Goal: Information Seeking & Learning: Learn about a topic

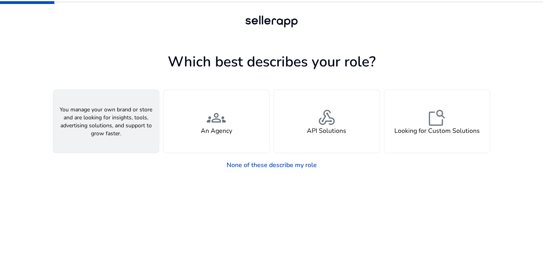
click at [110, 129] on h4 "A Seller" at bounding box center [106, 131] width 24 height 8
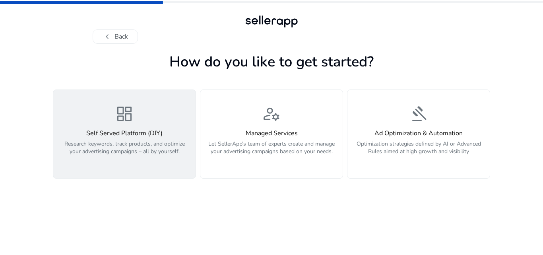
click at [121, 136] on h4 "Self Served Platform (DIY)" at bounding box center [124, 134] width 133 height 8
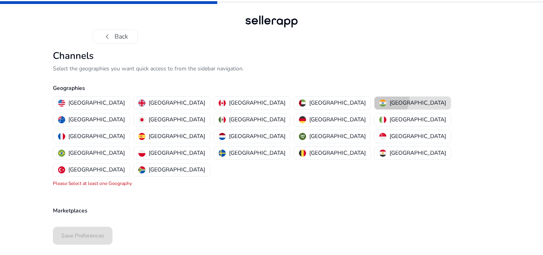
click at [390, 100] on p "[GEOGRAPHIC_DATA]" at bounding box center [418, 103] width 56 height 8
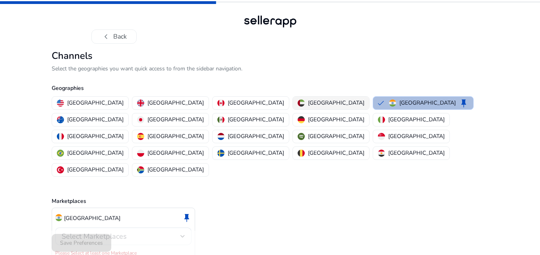
click at [308, 99] on p "[GEOGRAPHIC_DATA]" at bounding box center [336, 103] width 56 height 8
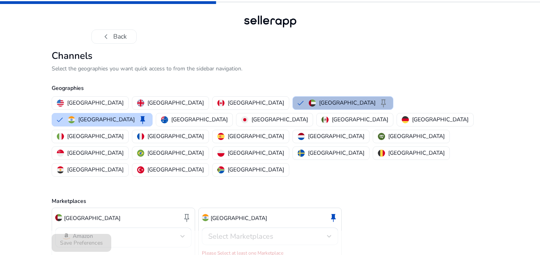
click at [319, 101] on p "[GEOGRAPHIC_DATA]" at bounding box center [347, 103] width 56 height 8
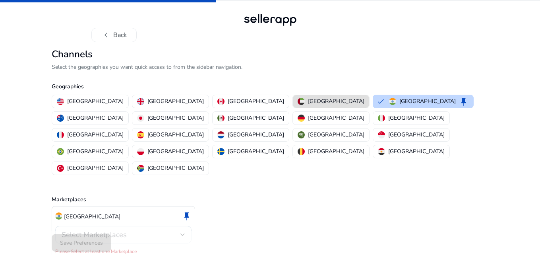
scroll to position [2, 0]
click at [142, 230] on div "Select Marketplaces" at bounding box center [121, 234] width 119 height 9
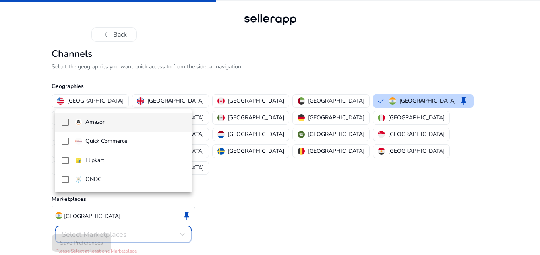
click at [63, 120] on mat-pseudo-checkbox at bounding box center [65, 121] width 7 height 7
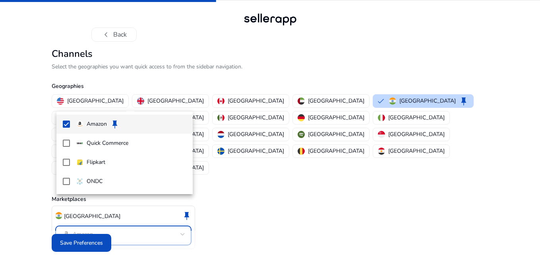
scroll to position [0, 0]
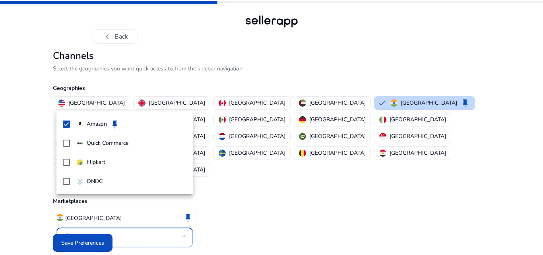
click at [87, 237] on div at bounding box center [271, 127] width 543 height 255
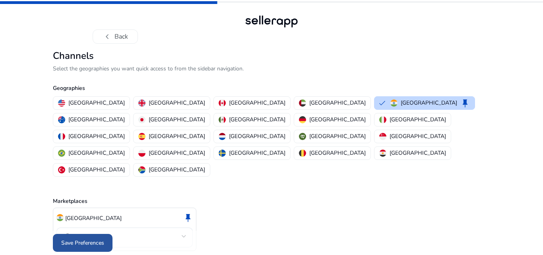
click at [86, 239] on span "Save Preferences" at bounding box center [82, 243] width 43 height 8
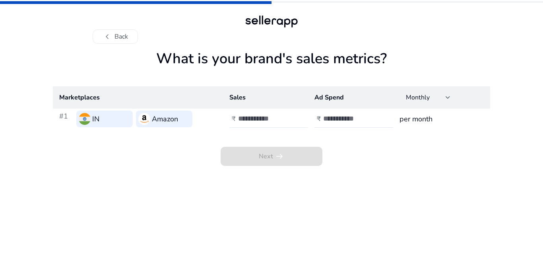
click at [256, 118] on input "number" at bounding box center [265, 118] width 54 height 9
click at [289, 116] on input "*" at bounding box center [265, 118] width 54 height 9
drag, startPoint x: 242, startPoint y: 119, endPoint x: 235, endPoint y: 120, distance: 6.9
click at [235, 120] on div "₹ *" at bounding box center [269, 118] width 80 height 17
type input "***"
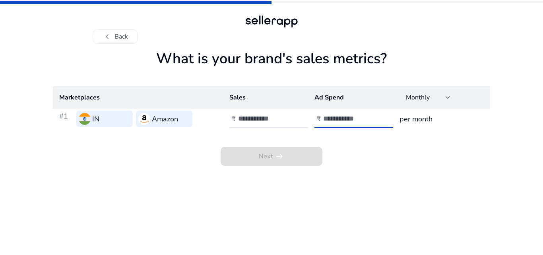
click at [338, 120] on input "number" at bounding box center [350, 118] width 54 height 9
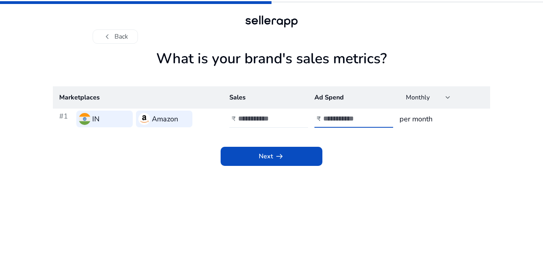
click at [371, 164] on div "Next arrow_right_alt" at bounding box center [271, 147] width 437 height 37
click at [355, 119] on input "*****" at bounding box center [350, 118] width 54 height 9
type input "*"
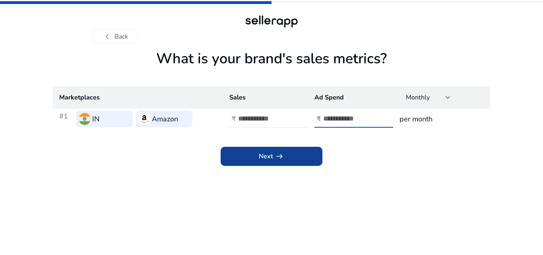
type input "****"
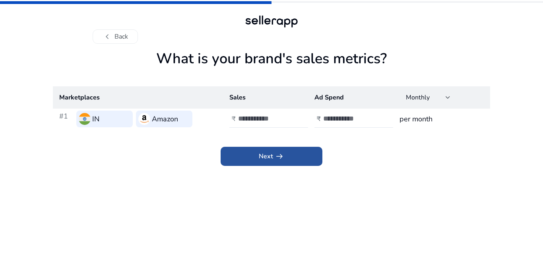
click at [274, 157] on app-icon "arrow_right_alt" at bounding box center [278, 156] width 11 height 10
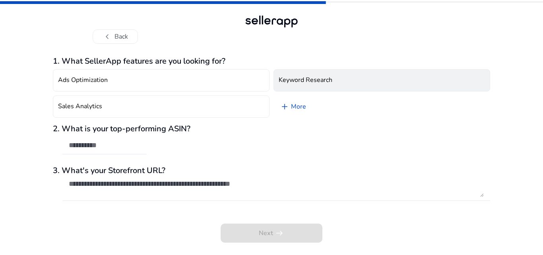
click at [317, 80] on h4 "Keyword Research" at bounding box center [306, 80] width 54 height 8
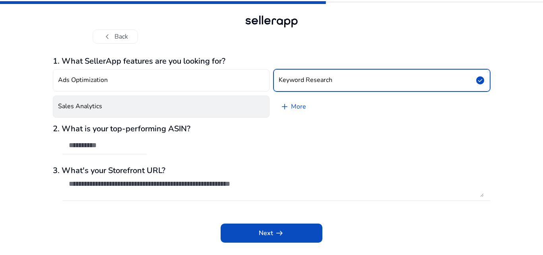
click at [119, 110] on button "Sales Analytics" at bounding box center [161, 106] width 217 height 22
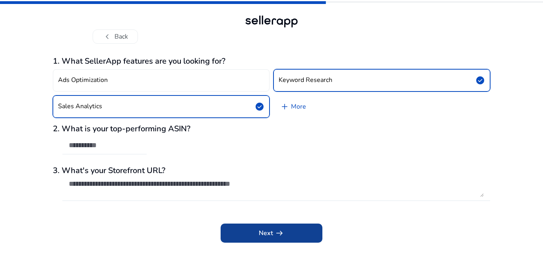
click at [272, 233] on span "Next arrow_right_alt" at bounding box center [271, 233] width 25 height 10
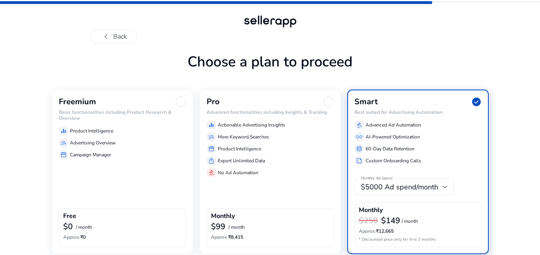
scroll to position [34, 0]
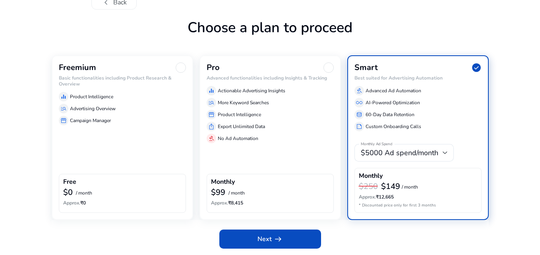
click at [106, 90] on div "equalizer Product Intelligence manage_search Advertising Overview storefront Ca…" at bounding box center [122, 107] width 127 height 37
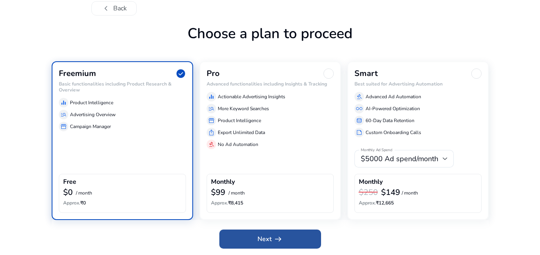
click at [271, 238] on span "Next arrow_right_alt" at bounding box center [270, 239] width 25 height 10
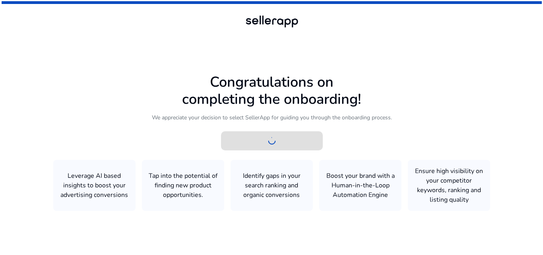
scroll to position [0, 0]
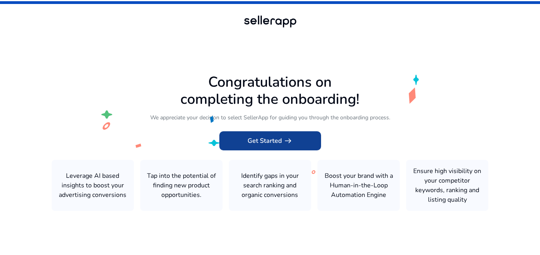
click at [279, 138] on span "Get Started arrow_right_alt" at bounding box center [270, 141] width 45 height 10
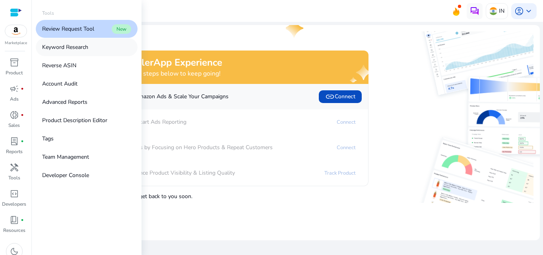
click at [75, 49] on p "Keyword Research" at bounding box center [65, 47] width 46 height 8
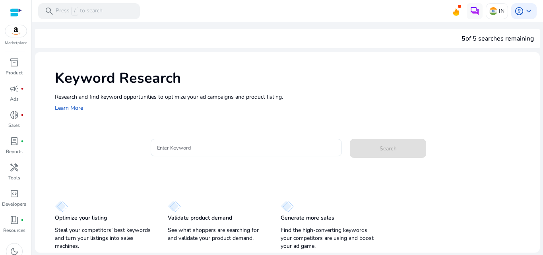
click at [215, 144] on input "Enter Keyword" at bounding box center [246, 147] width 179 height 9
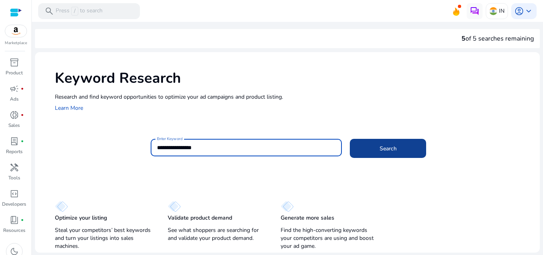
click at [393, 151] on span "Search" at bounding box center [388, 148] width 17 height 8
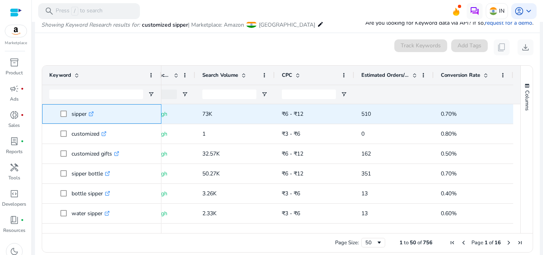
click at [93, 113] on icon ".st0{fill:#2c8af8}" at bounding box center [91, 113] width 5 height 5
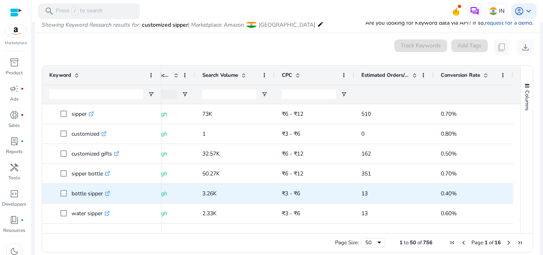
click at [109, 192] on icon ".st0{fill:#2c8af8}" at bounding box center [107, 193] width 5 height 5
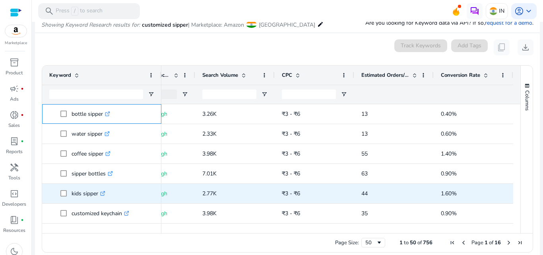
scroll to position [119, 0]
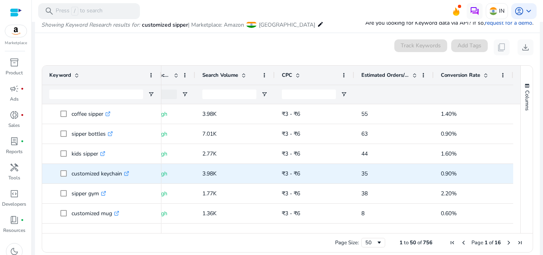
click at [128, 173] on icon ".st0{fill:#2c8af8}" at bounding box center [126, 173] width 5 height 5
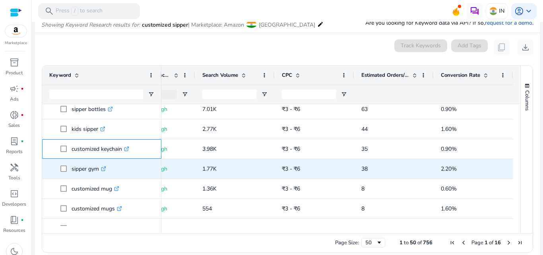
scroll to position [159, 0]
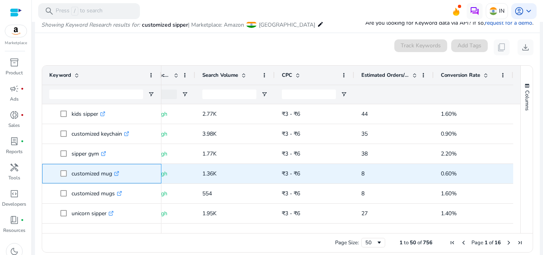
click at [117, 174] on icon ".st0{fill:#2c8af8}" at bounding box center [116, 173] width 5 height 5
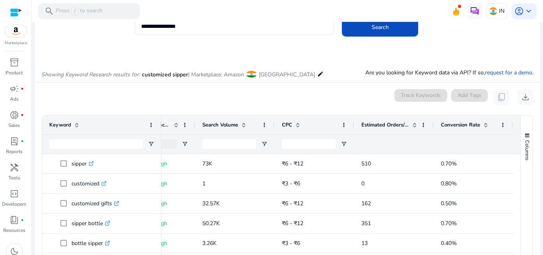
scroll to position [0, 0]
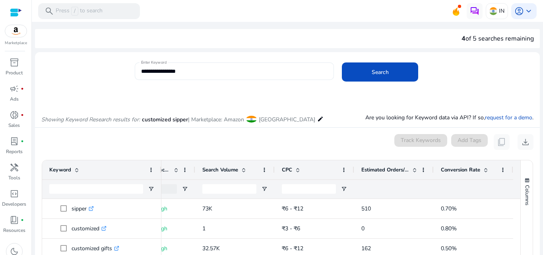
click at [201, 70] on input "**********" at bounding box center [234, 71] width 187 height 9
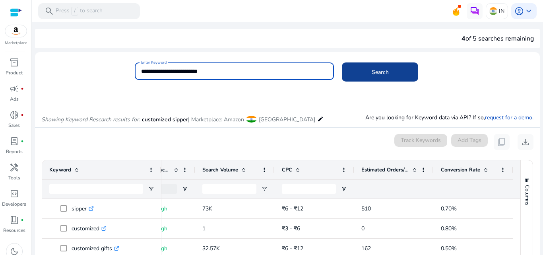
click at [380, 71] on span "Search" at bounding box center [380, 72] width 17 height 8
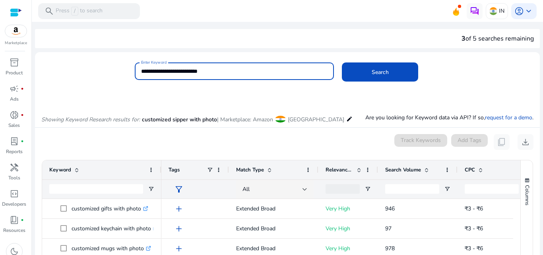
click at [175, 72] on input "**********" at bounding box center [234, 71] width 187 height 9
click at [175, 71] on input "**********" at bounding box center [234, 71] width 187 height 9
type input "**********"
click at [369, 68] on span at bounding box center [380, 71] width 76 height 19
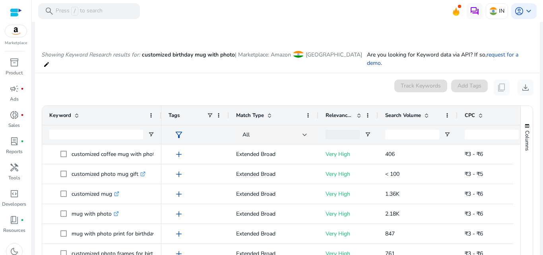
scroll to position [103, 0]
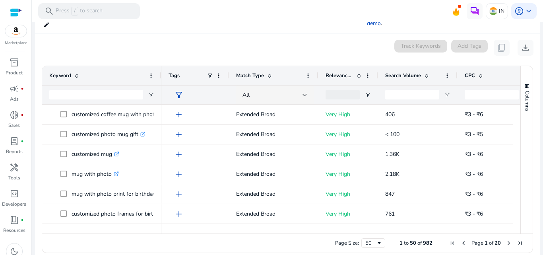
drag, startPoint x: 338, startPoint y: 225, endPoint x: 357, endPoint y: 222, distance: 20.1
click at [357, 222] on div "Drag here to set row groups Drag here to set column labels Keyword Tags 8" at bounding box center [287, 159] width 491 height 187
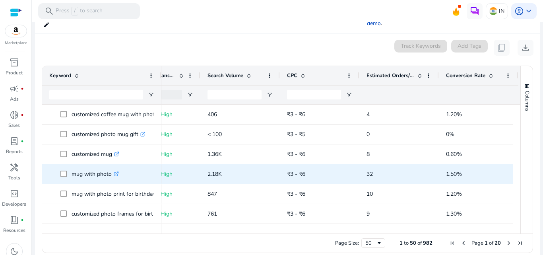
click at [117, 171] on icon at bounding box center [117, 172] width 3 height 3
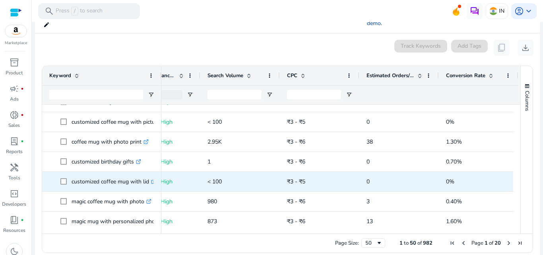
scroll to position [636, 0]
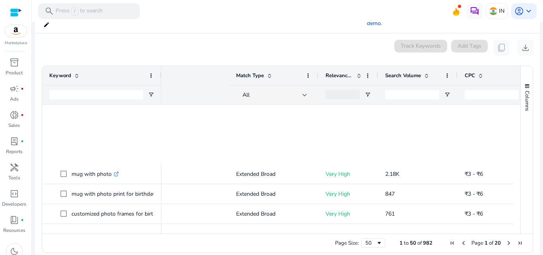
scroll to position [0, 178]
